Goal: Transaction & Acquisition: Purchase product/service

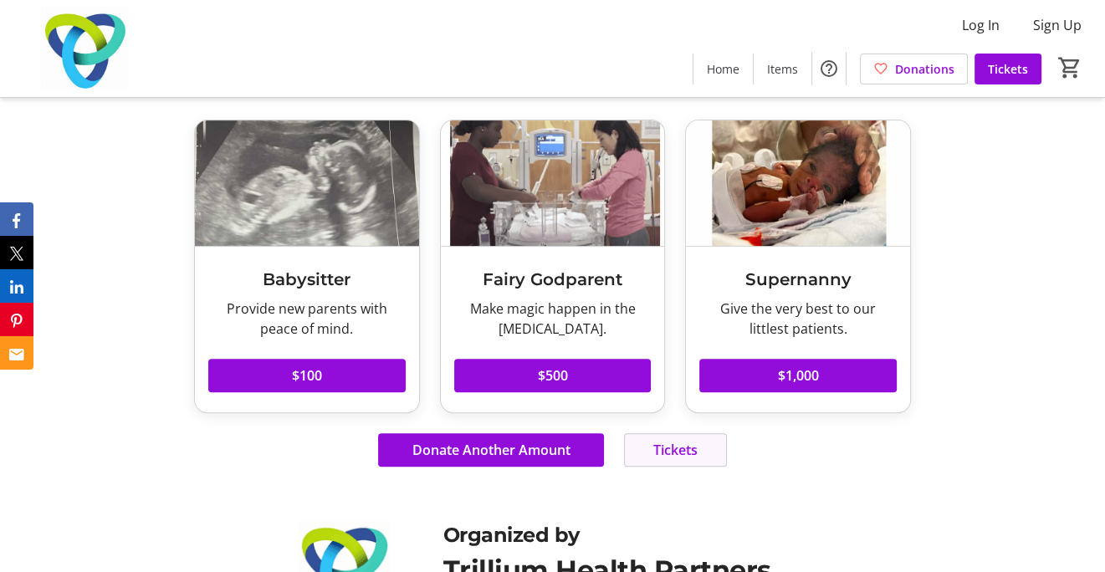
scroll to position [233, 0]
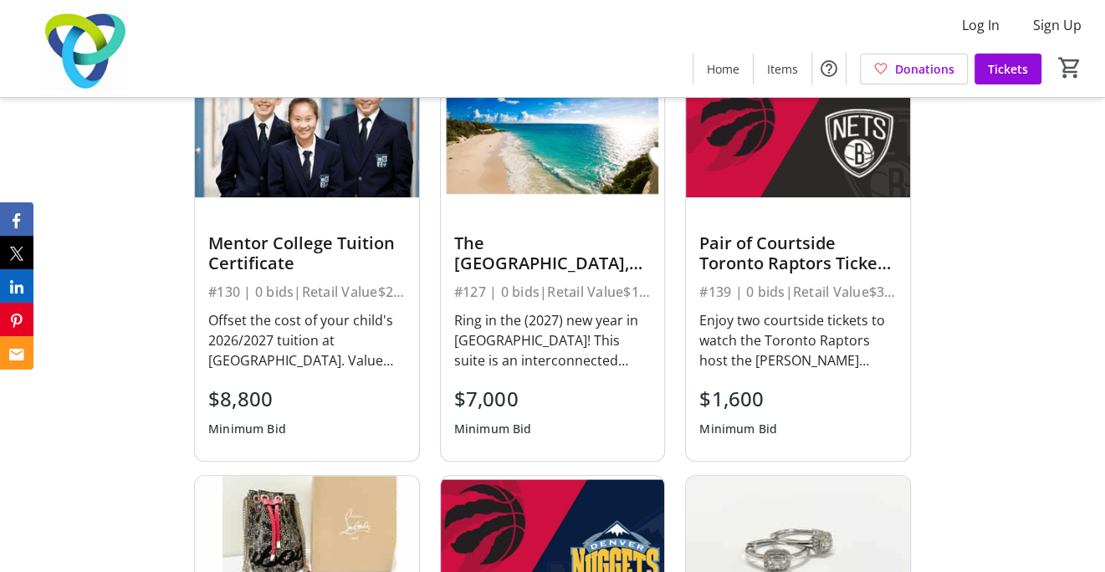
scroll to position [585, 0]
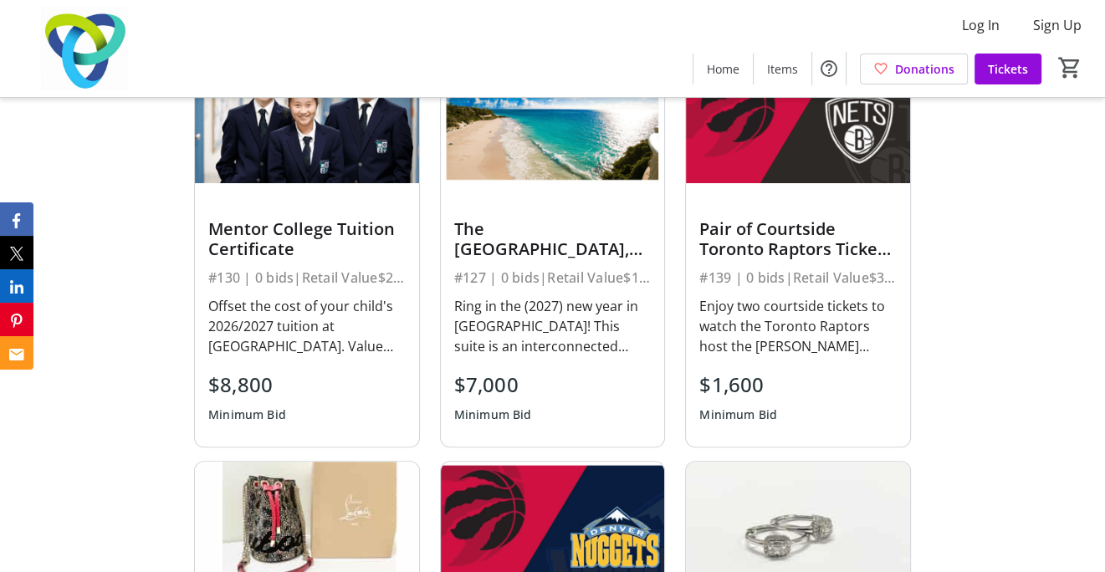
click at [303, 173] on img at bounding box center [307, 120] width 224 height 125
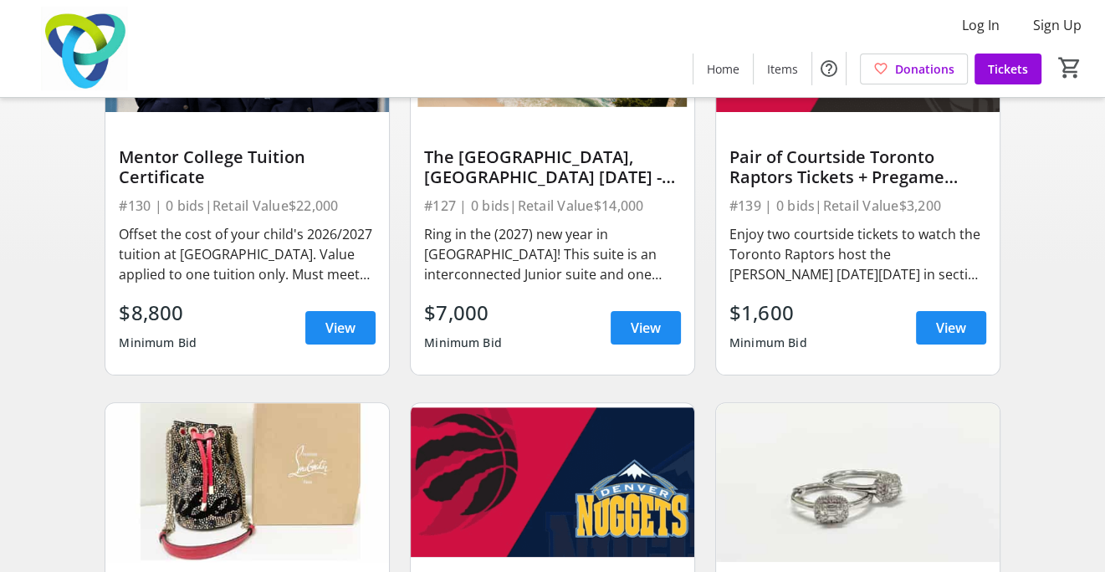
scroll to position [335, 0]
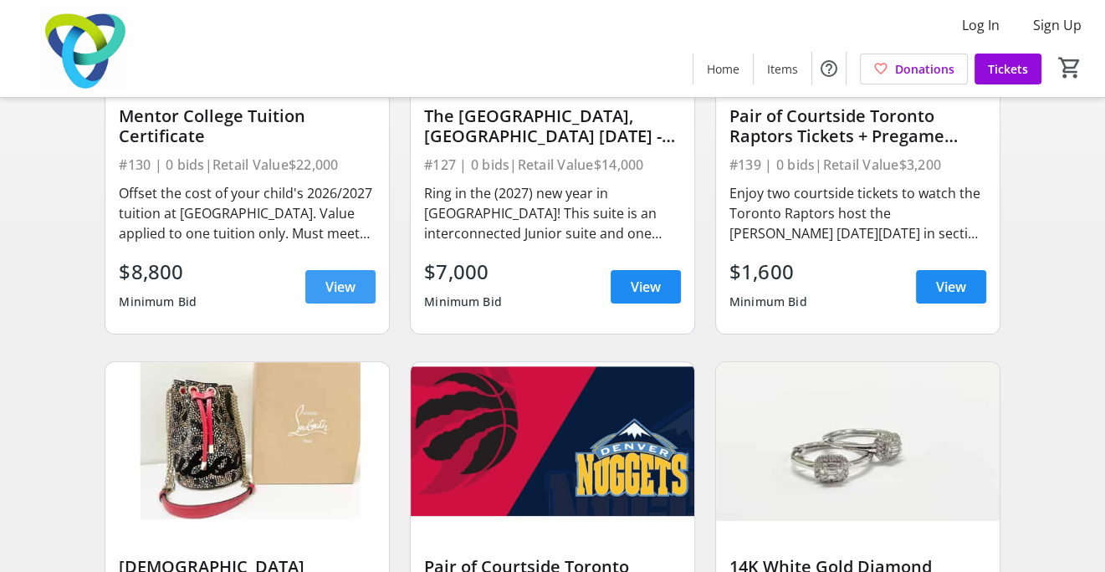
click at [335, 297] on span "View" at bounding box center [340, 287] width 30 height 20
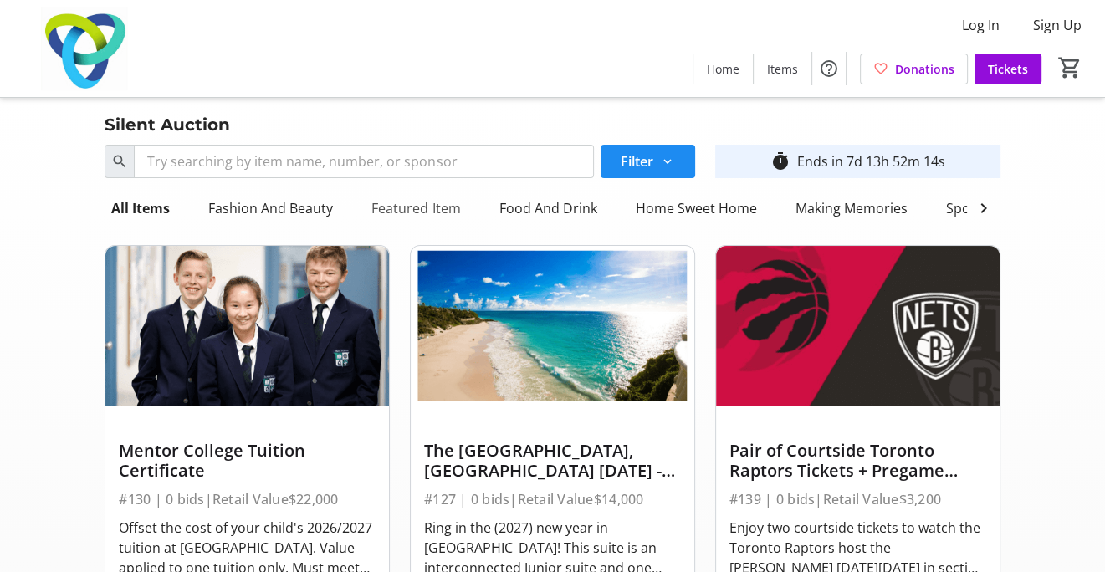
click at [425, 212] on div "Featured Item" at bounding box center [416, 208] width 102 height 33
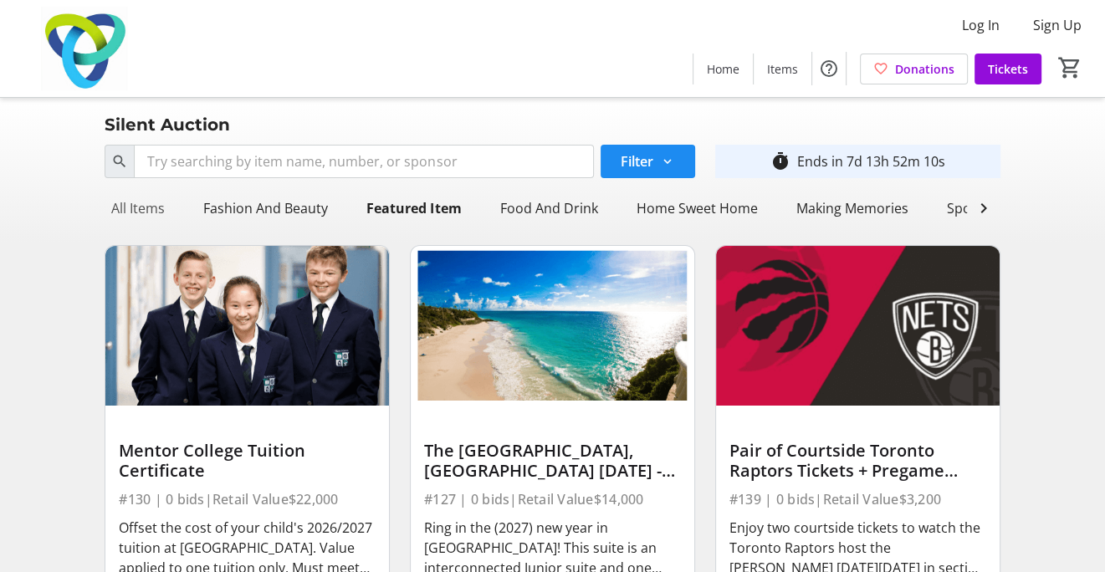
click at [155, 207] on div "All Items" at bounding box center [138, 208] width 67 height 33
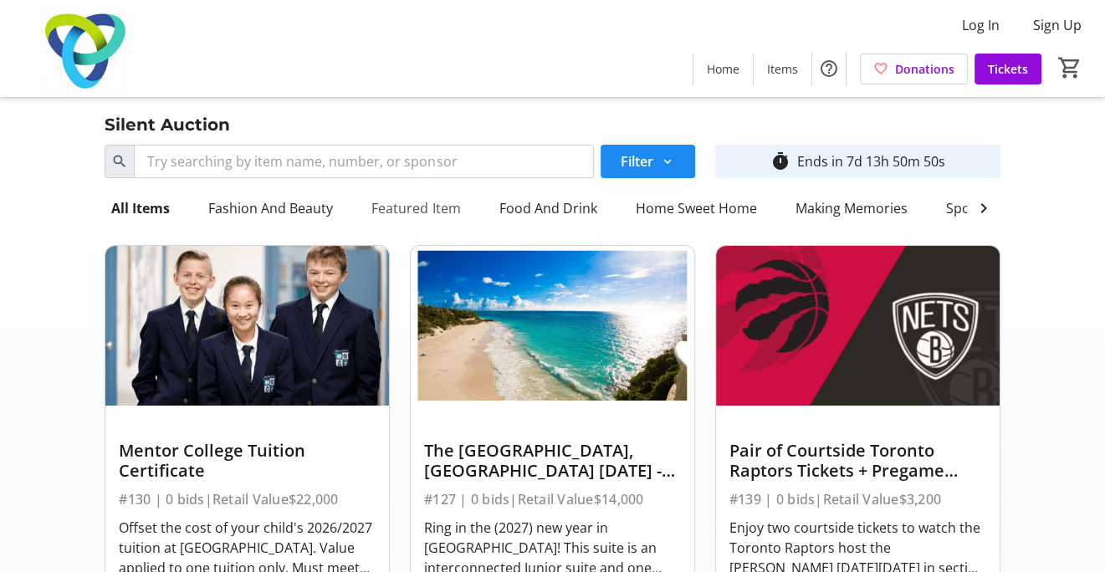
click at [437, 207] on div "Featured Item" at bounding box center [416, 208] width 102 height 33
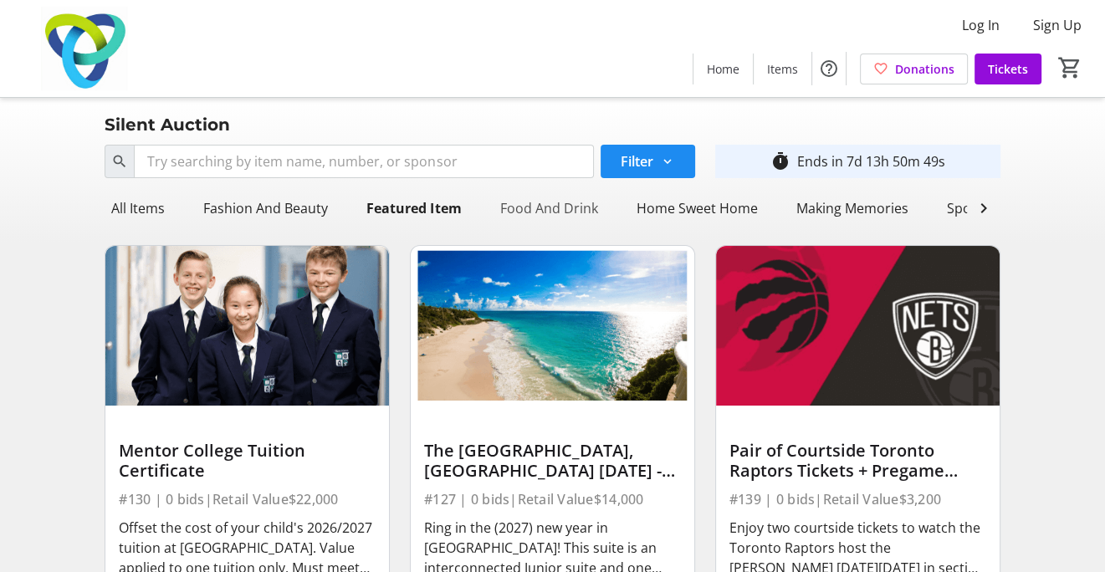
click at [545, 201] on div "Food And Drink" at bounding box center [548, 208] width 111 height 33
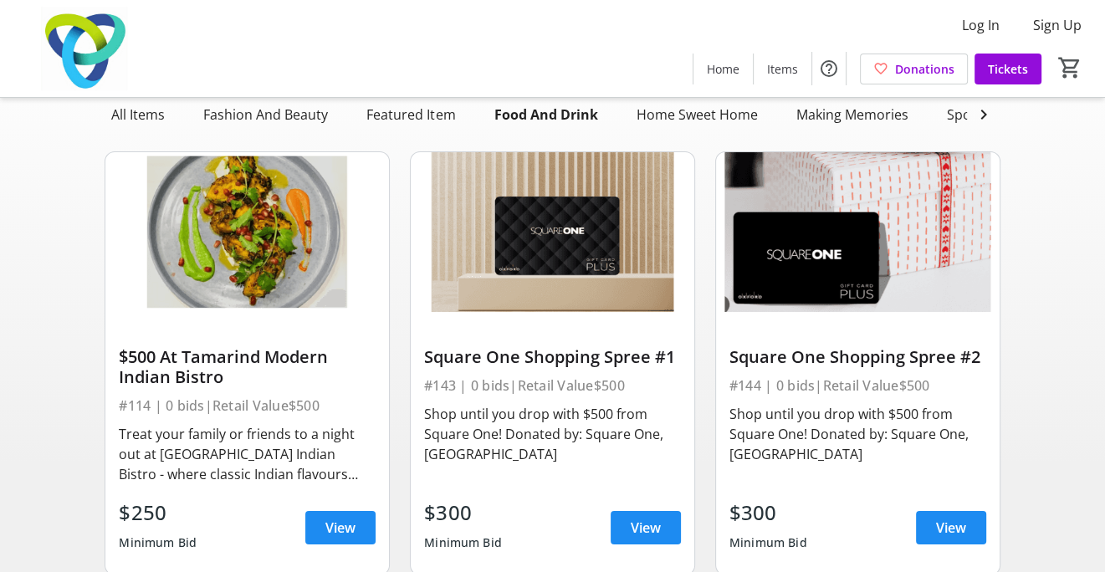
scroll to position [335, 0]
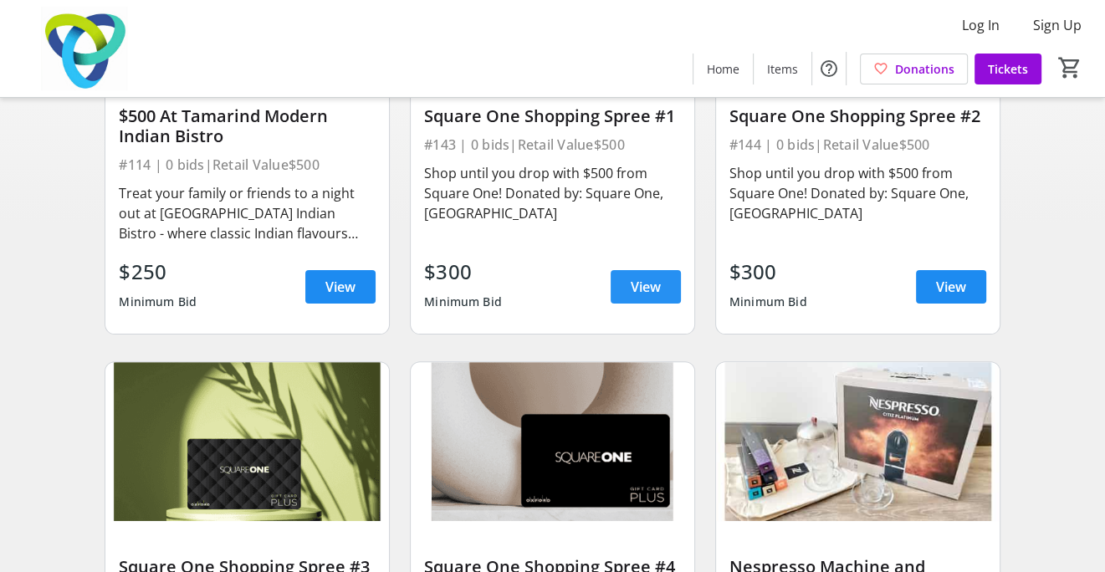
click at [637, 297] on span "View" at bounding box center [646, 287] width 30 height 20
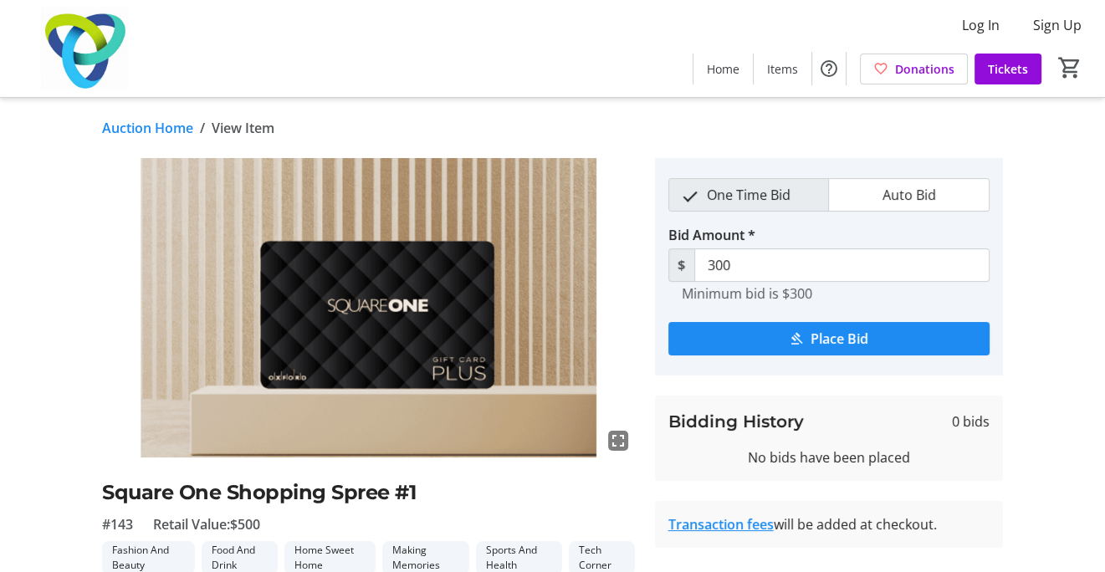
click at [149, 130] on link "Auction Home" at bounding box center [147, 128] width 91 height 20
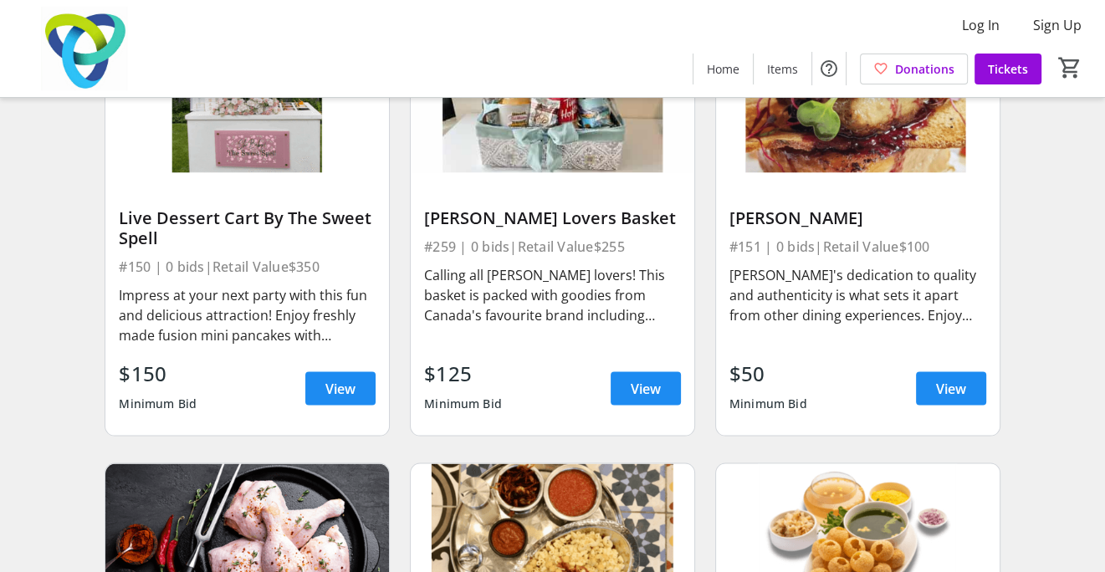
scroll to position [2927, 0]
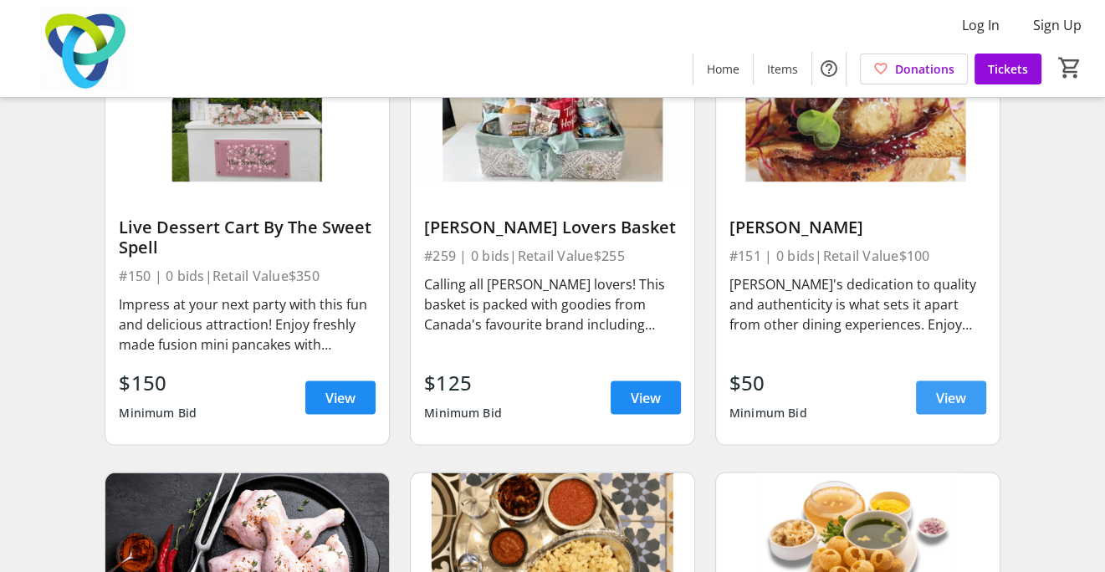
click at [932, 405] on span at bounding box center [951, 398] width 70 height 40
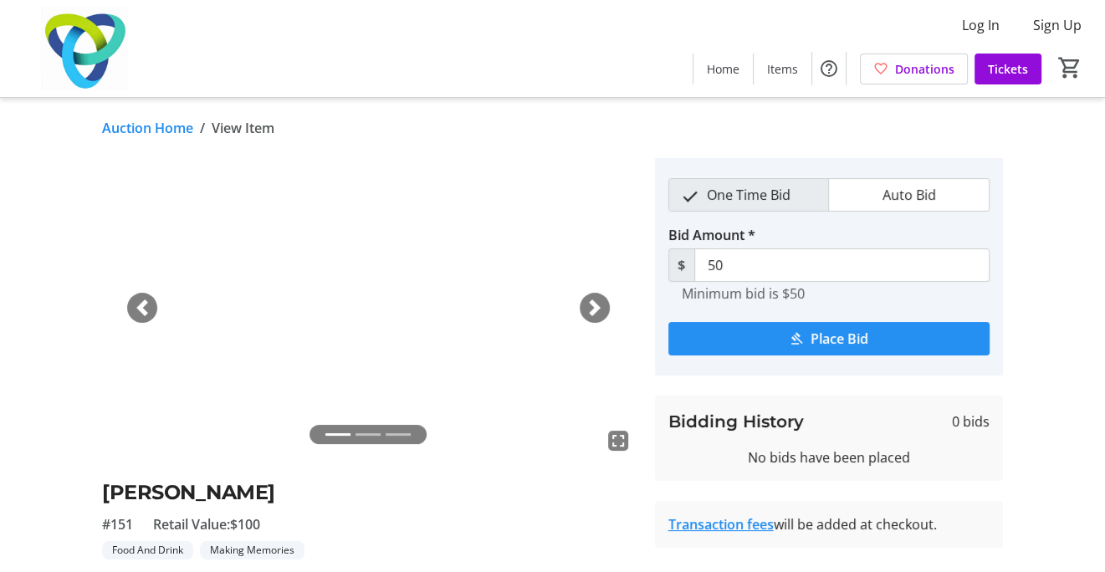
click at [803, 336] on mat-icon "submit" at bounding box center [796, 338] width 15 height 15
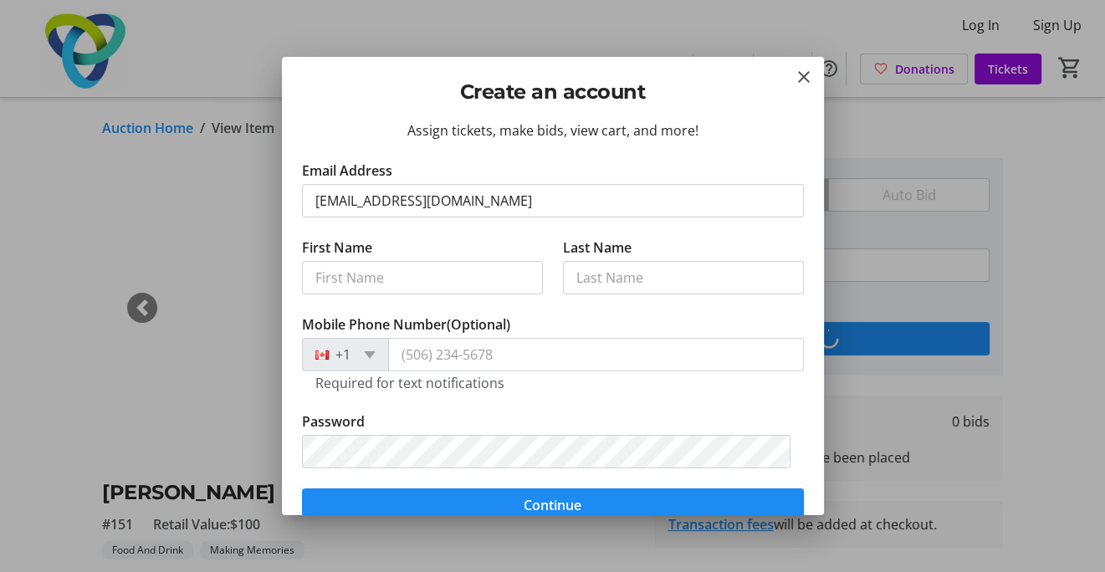
type input "[EMAIL_ADDRESS][DOMAIN_NAME]"
click at [371, 288] on input "First Name" at bounding box center [422, 277] width 241 height 33
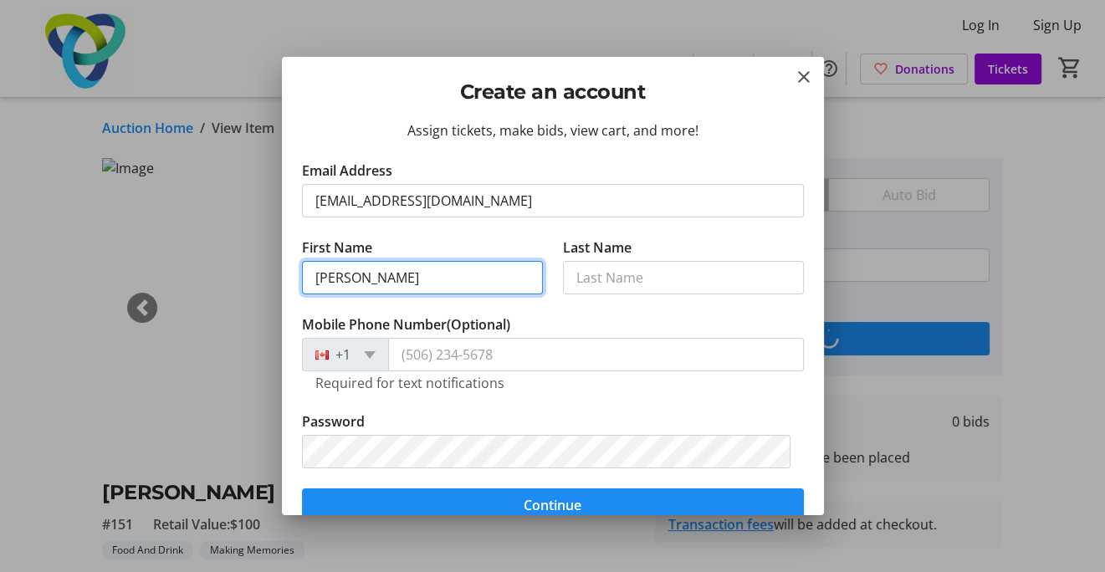
type input "[PERSON_NAME]"
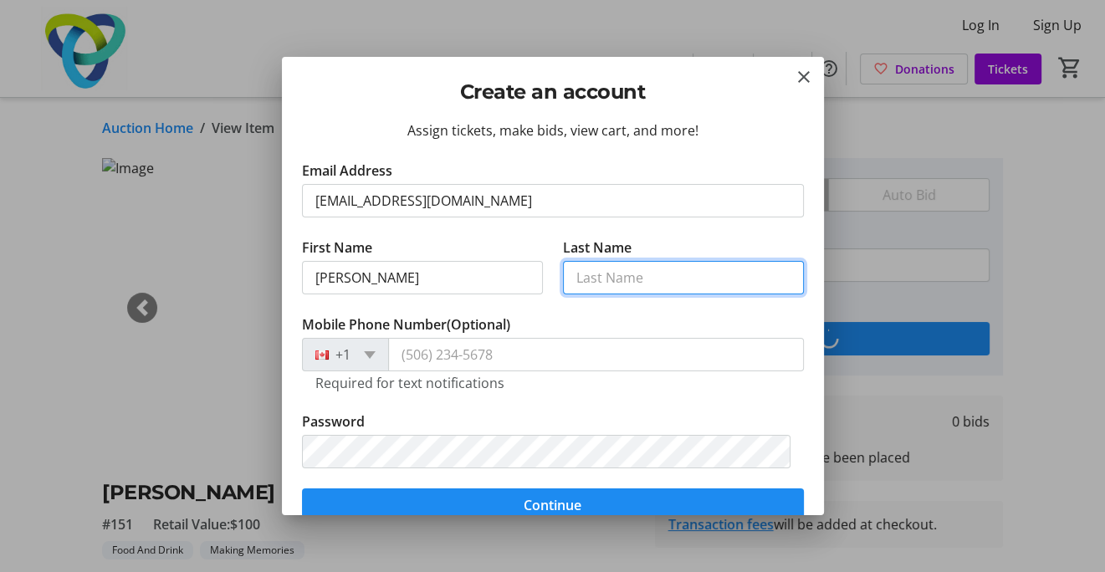
click at [731, 285] on input "Last Name" at bounding box center [683, 277] width 241 height 33
type input "[PERSON_NAME]"
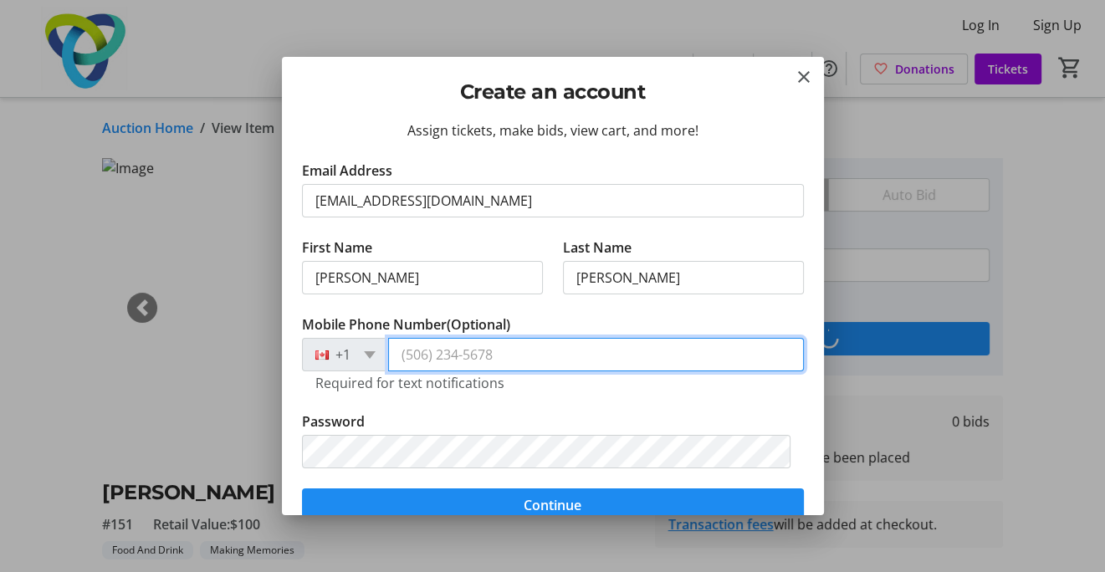
click at [471, 345] on input "Mobile Phone Number (Optional)" at bounding box center [596, 354] width 416 height 33
type input "[PHONE_NUMBER]"
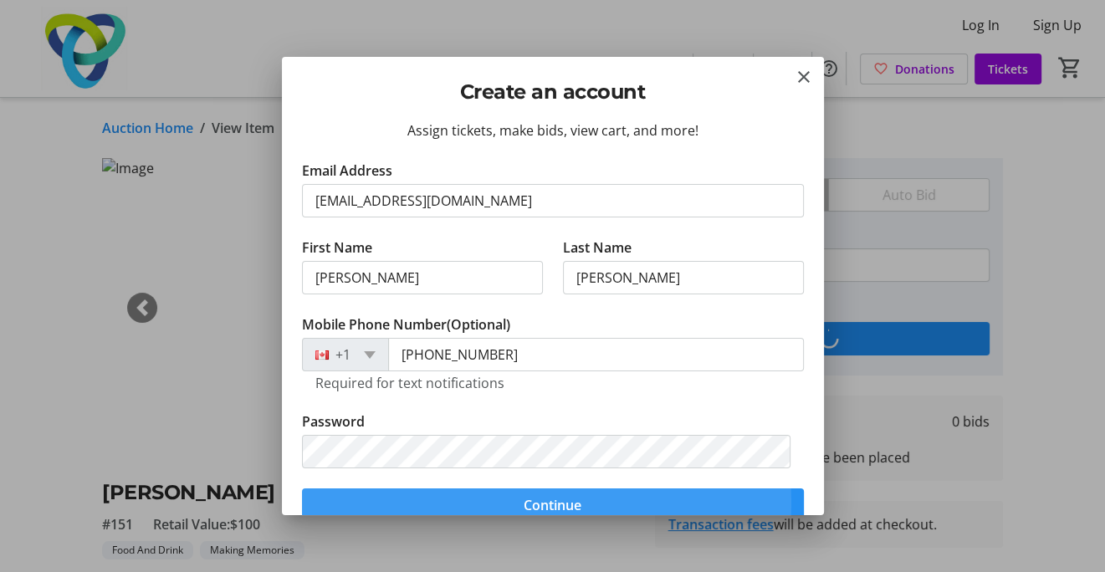
click at [412, 502] on span "submit" at bounding box center [553, 505] width 502 height 40
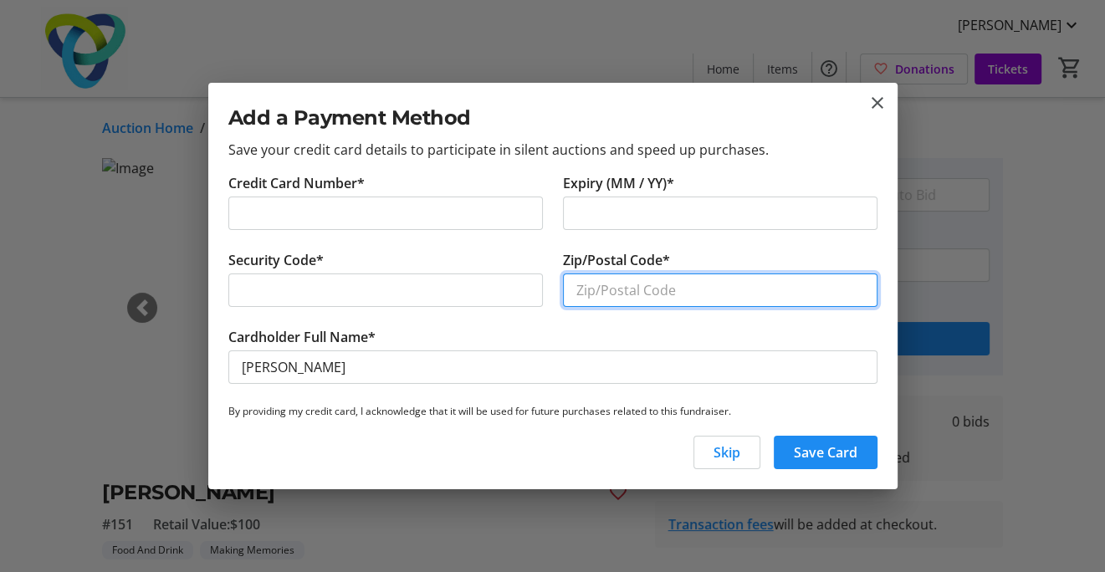
click at [605, 283] on input "Zip/Postal Code*" at bounding box center [720, 289] width 314 height 33
type input "L7S 1L7"
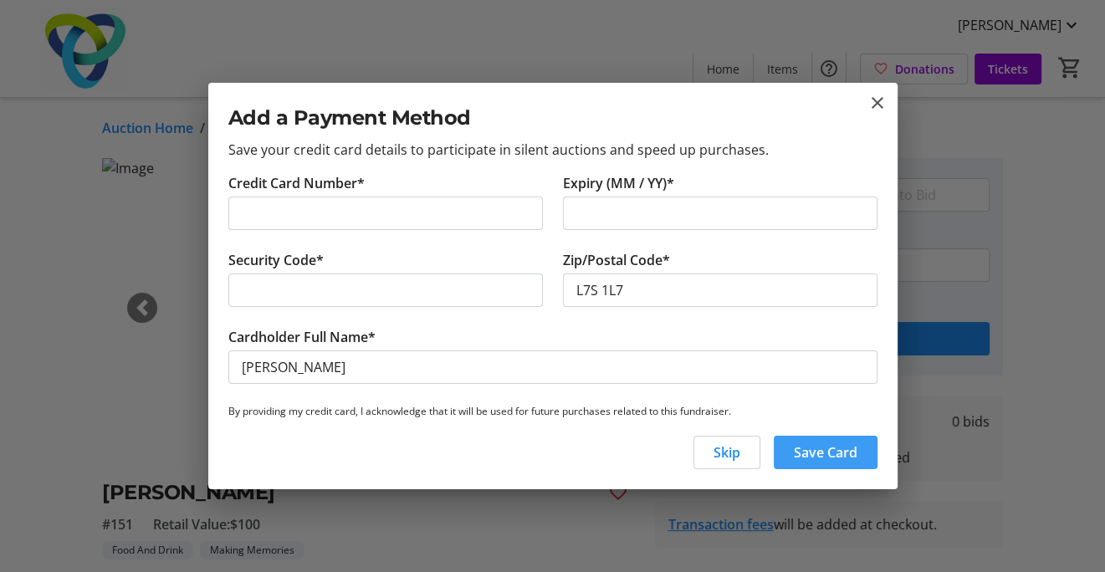
click at [826, 459] on span "Save Card" at bounding box center [826, 452] width 64 height 20
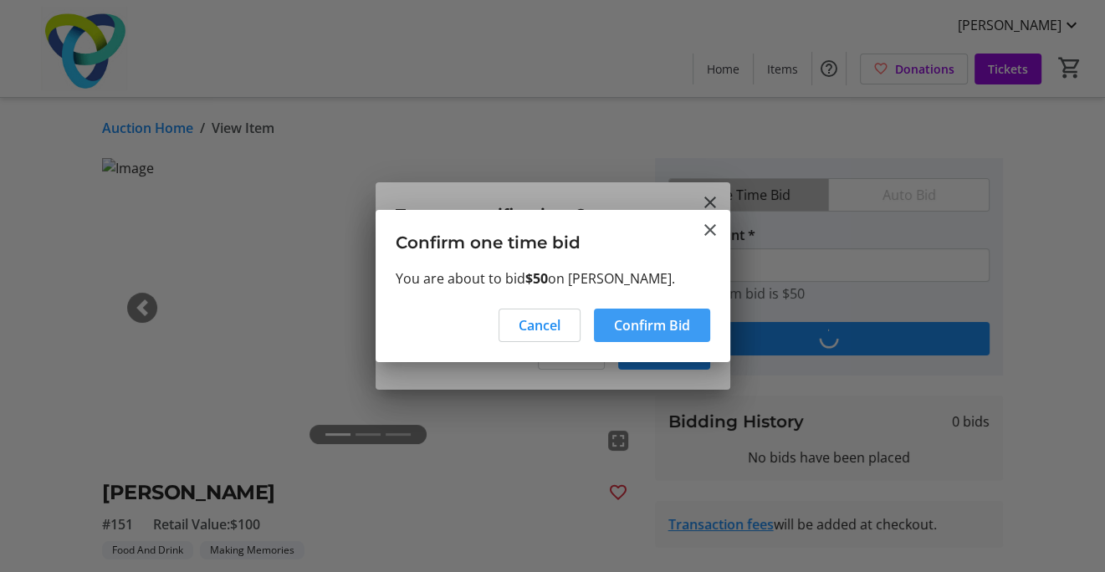
click at [666, 335] on span "Confirm Bid" at bounding box center [652, 325] width 76 height 20
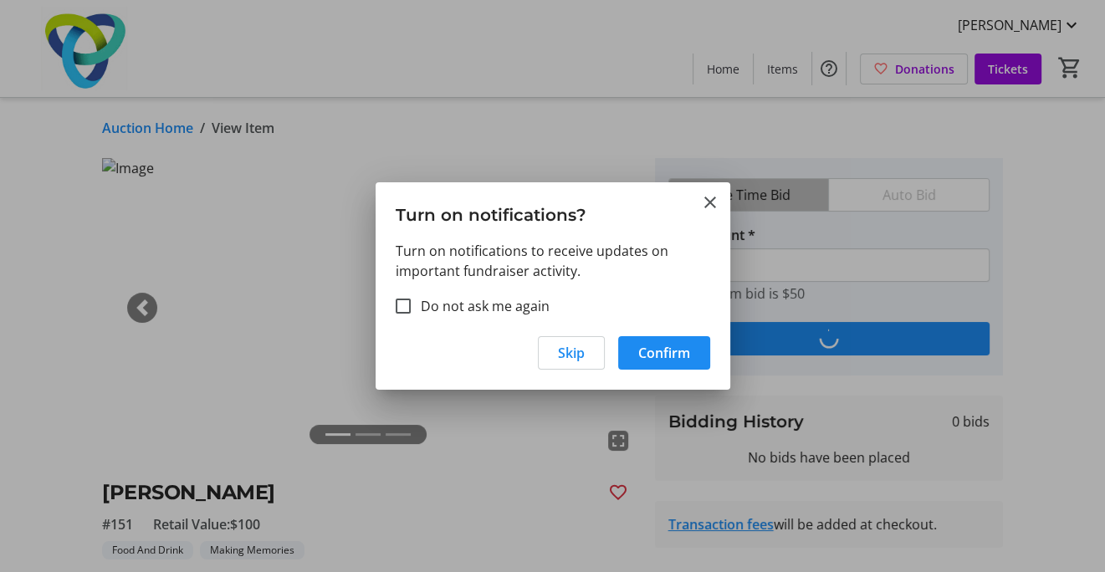
type input "75"
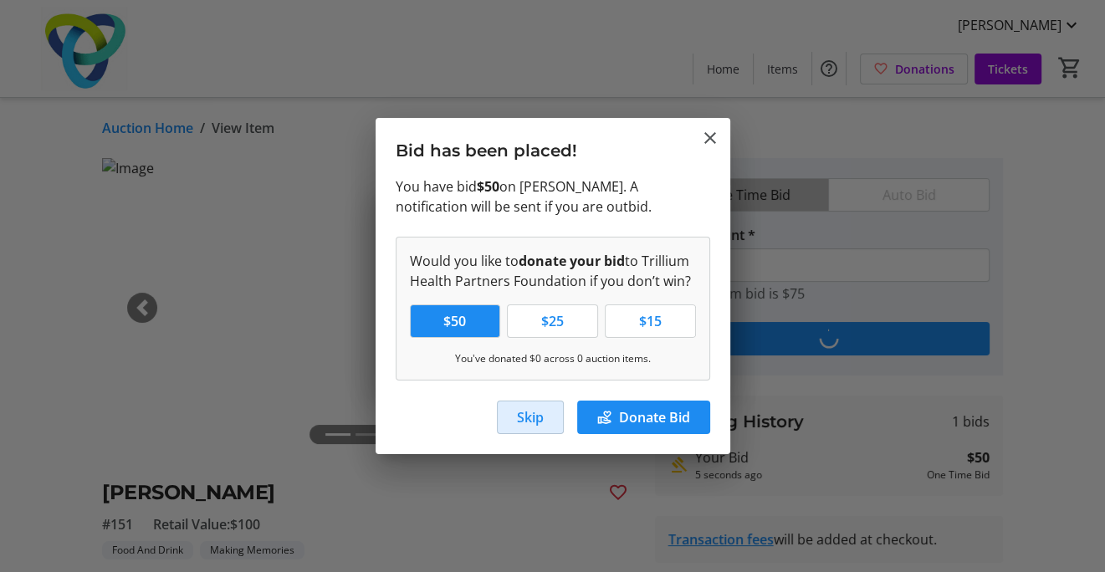
click at [535, 412] on span "Skip" at bounding box center [530, 417] width 27 height 20
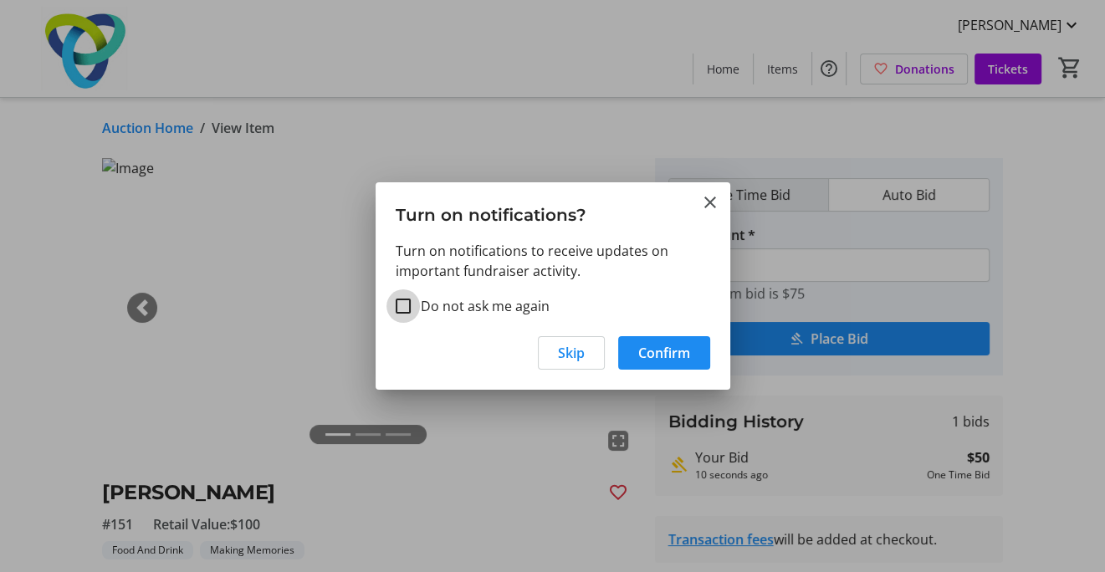
click at [400, 310] on input "Do not ask me again" at bounding box center [403, 306] width 15 height 15
checkbox input "true"
click at [662, 347] on span "Confirm" at bounding box center [664, 353] width 52 height 20
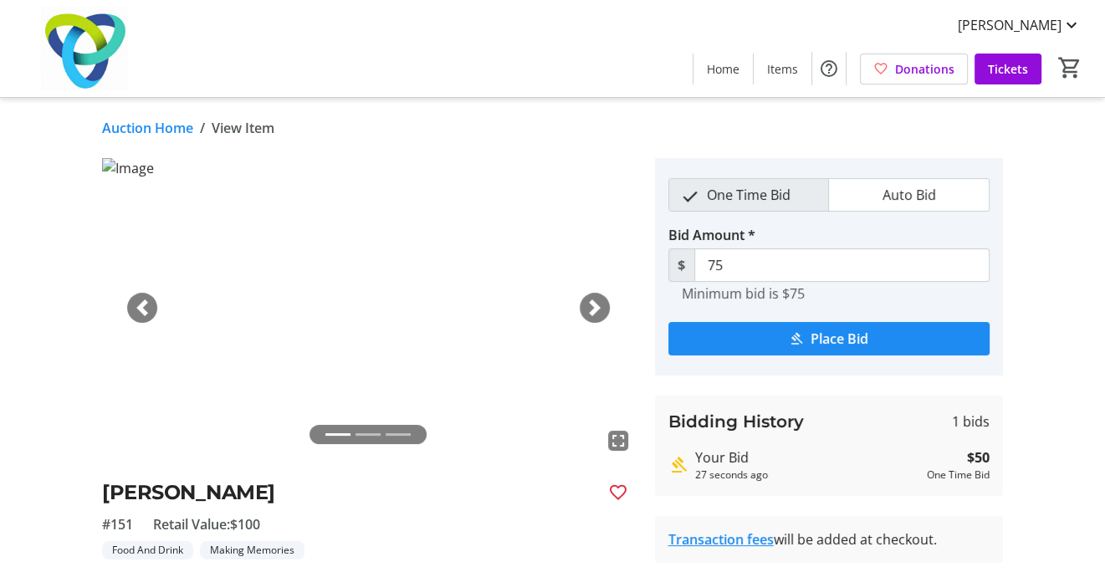
click at [1053, 301] on div "fullscreen fullscreen fullscreen Previous Next [PERSON_NAME] #151 Retail Value:…" at bounding box center [552, 409] width 1105 height 502
click at [161, 125] on link "Auction Home" at bounding box center [147, 128] width 91 height 20
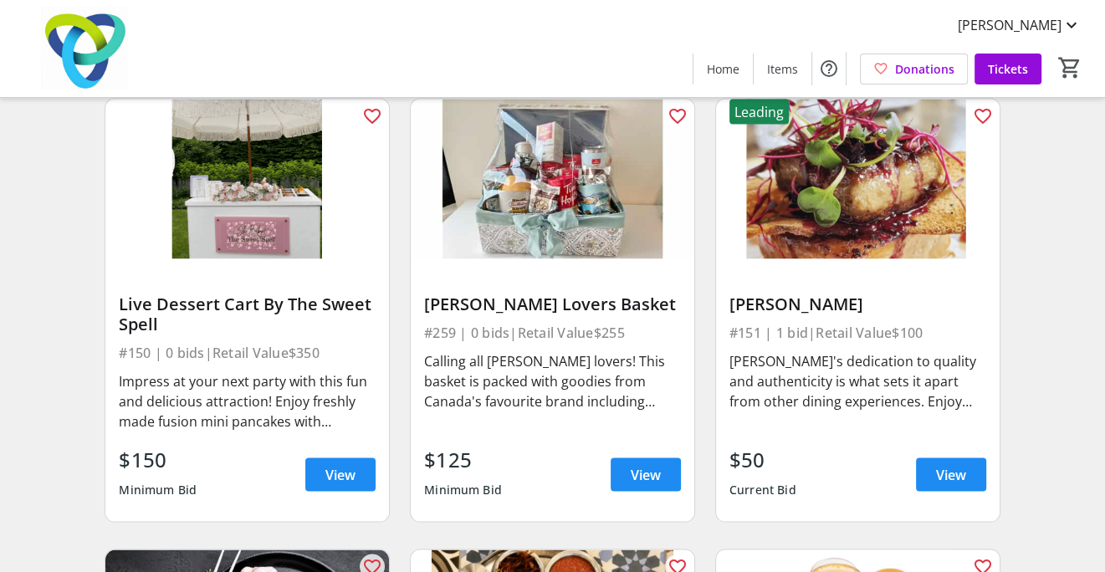
scroll to position [2849, 0]
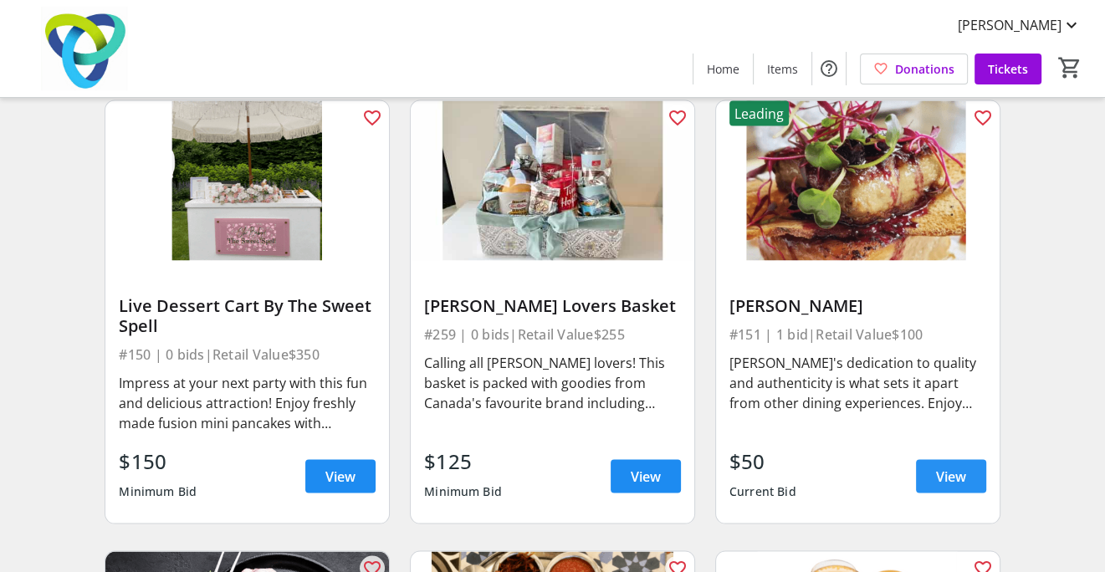
click at [967, 481] on span at bounding box center [951, 477] width 70 height 40
